Goal: Transaction & Acquisition: Obtain resource

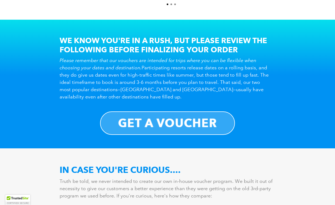
scroll to position [274, 0]
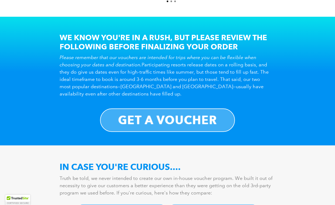
click at [153, 114] on b "GET A VOUCHER" at bounding box center [167, 120] width 99 height 14
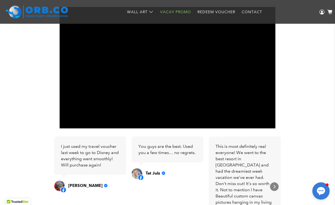
scroll to position [209, 0]
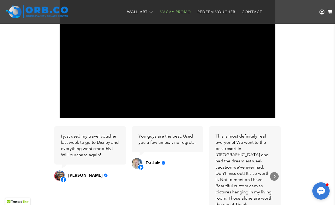
click at [289, 113] on div "I just used my travel voucher last week to go to Disney and everything went smo…" at bounding box center [167, 113] width 259 height 244
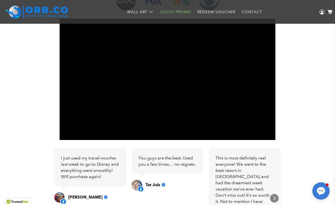
scroll to position [164, 0]
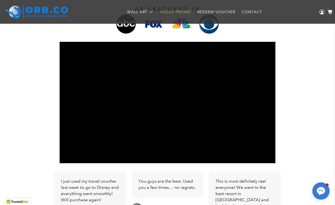
click at [33, 87] on div "AS FEATURED IN I just used my travel voucher last week to go to Disney and ever…" at bounding box center [168, 142] width 270 height 294
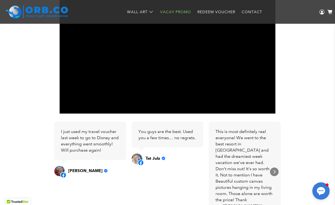
scroll to position [215, 0]
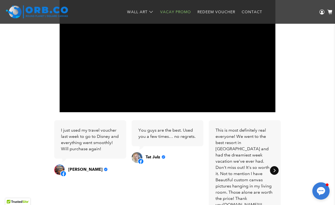
click at [275, 171] on icon "Next" at bounding box center [274, 170] width 4 height 4
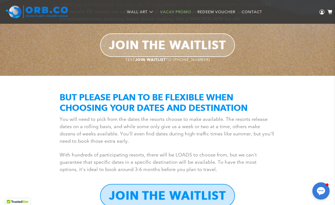
scroll to position [949, 0]
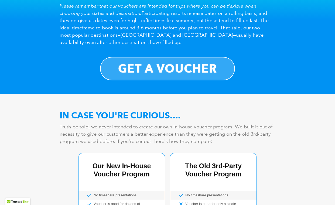
scroll to position [327, 0]
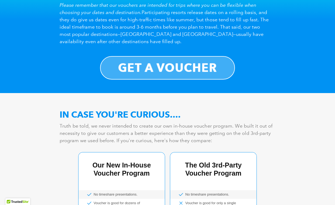
click at [200, 64] on b "GET A VOUCHER" at bounding box center [167, 68] width 99 height 14
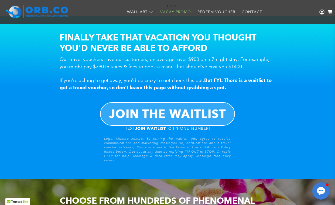
scroll to position [440, 0]
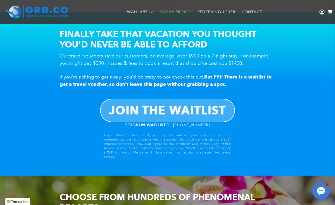
click at [169, 108] on b "JOIN THE WAITLIST" at bounding box center [167, 110] width 117 height 14
